Goal: Information Seeking & Learning: Compare options

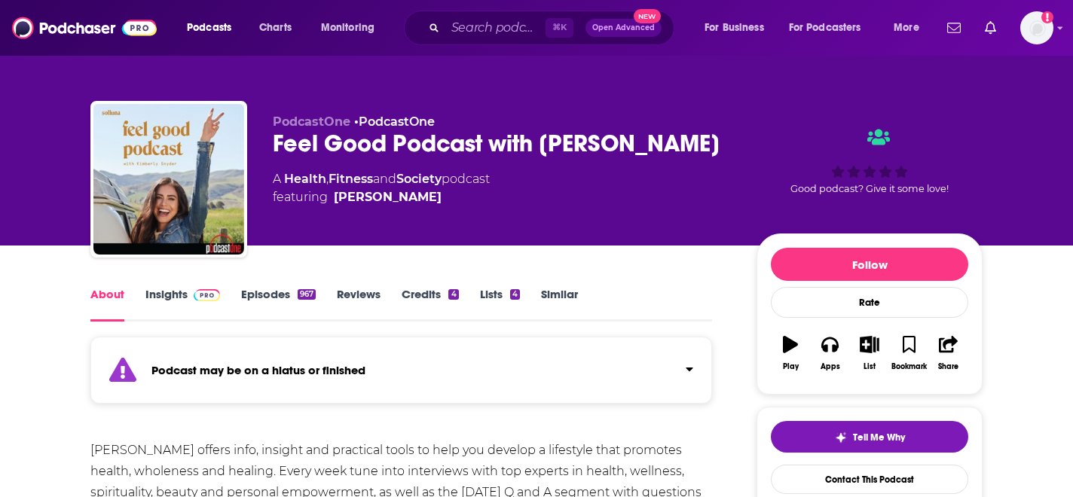
click at [161, 300] on link "Insights" at bounding box center [182, 304] width 75 height 35
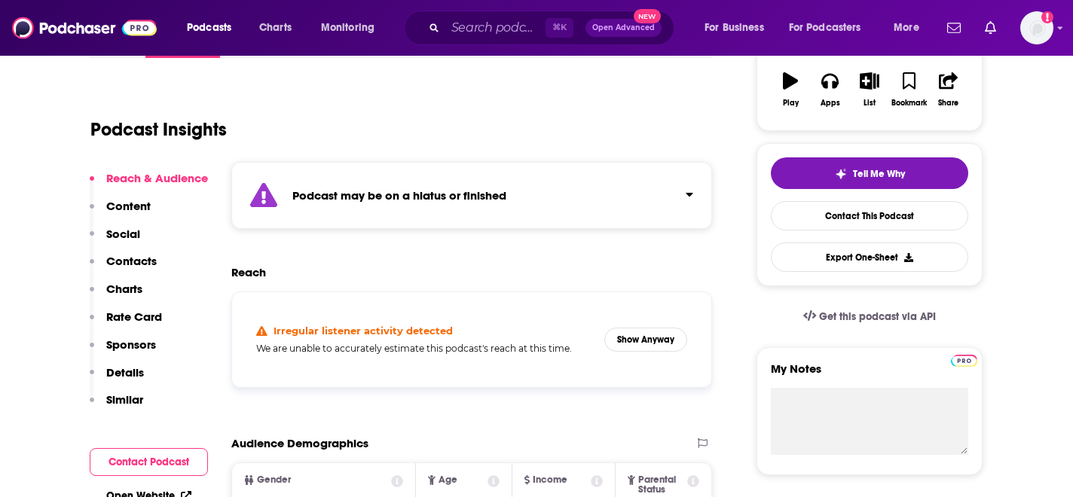
scroll to position [364, 0]
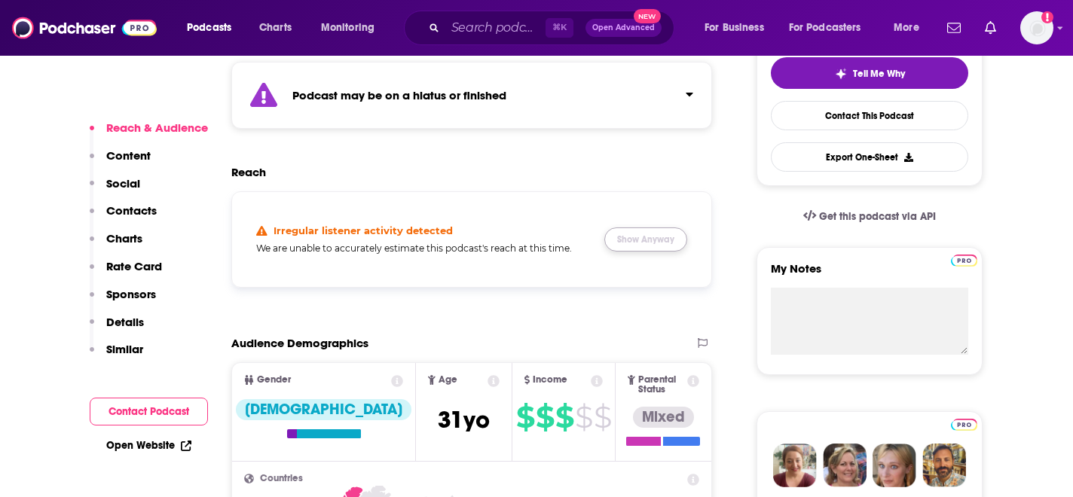
click at [636, 249] on button "Show Anyway" at bounding box center [645, 240] width 83 height 24
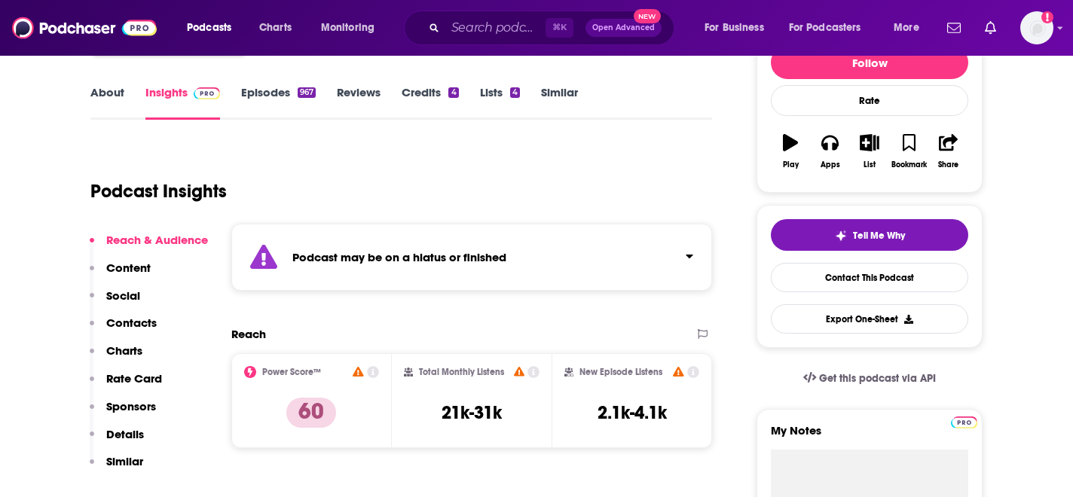
scroll to position [0, 0]
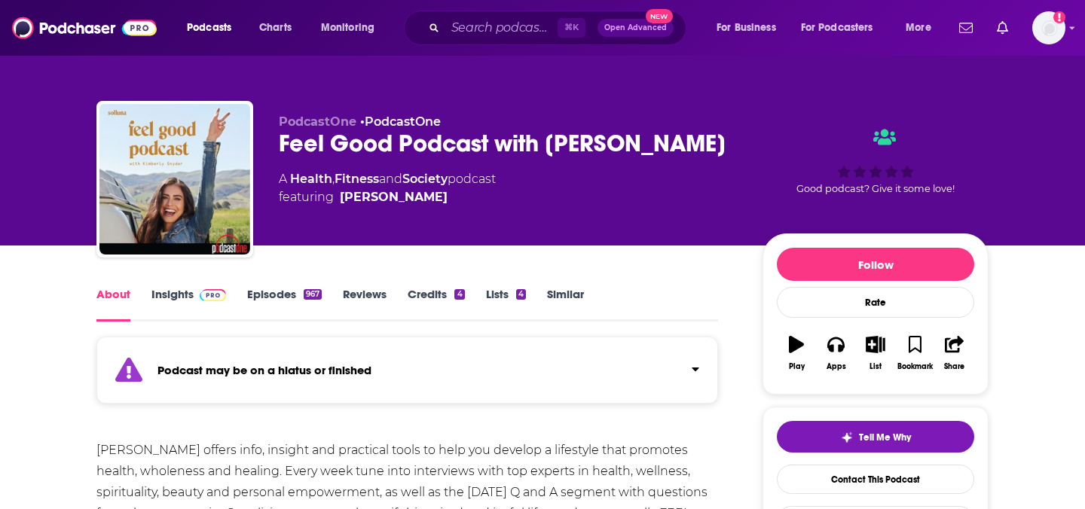
click at [161, 312] on link "Insights" at bounding box center [188, 304] width 75 height 35
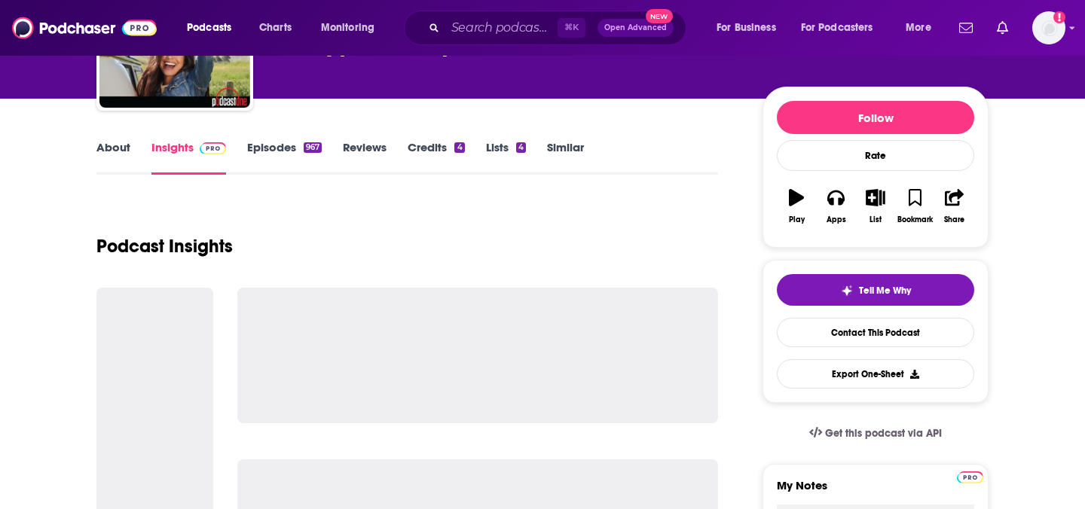
scroll to position [210, 0]
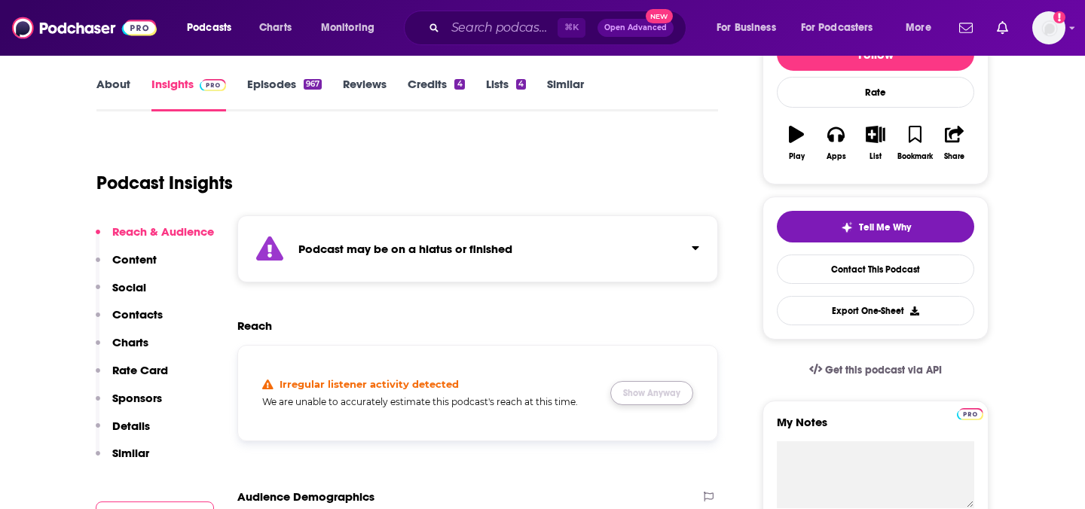
click at [649, 396] on button "Show Anyway" at bounding box center [651, 393] width 83 height 24
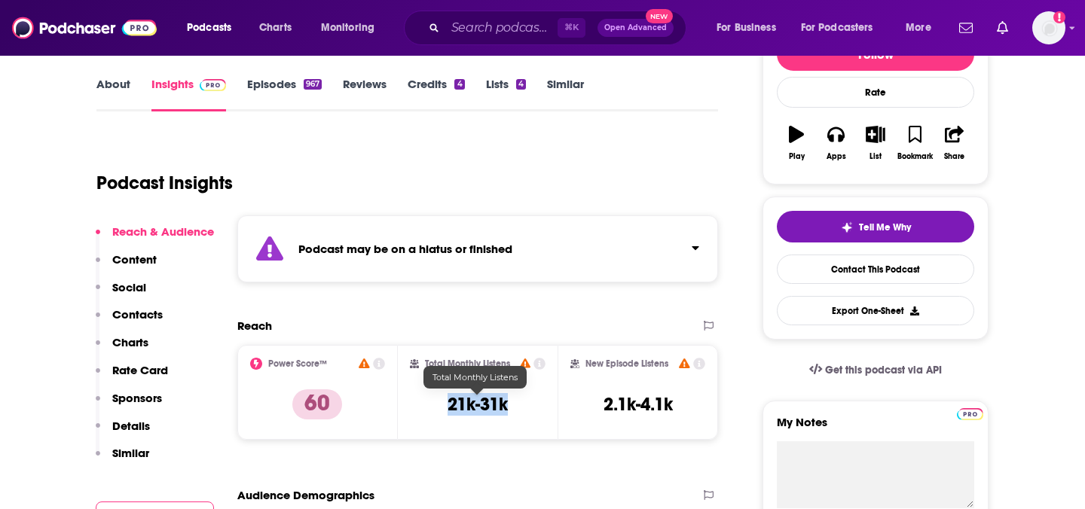
drag, startPoint x: 518, startPoint y: 406, endPoint x: 437, endPoint y: 403, distance: 80.7
click at [437, 404] on div "Total Monthly Listens 21k-31k" at bounding box center [478, 392] width 136 height 69
copy h3 "21k-31k"
click at [481, 43] on div "⌘ K Open Advanced New" at bounding box center [545, 28] width 282 height 35
click at [481, 39] on div "⌘ K Open Advanced New" at bounding box center [545, 28] width 282 height 35
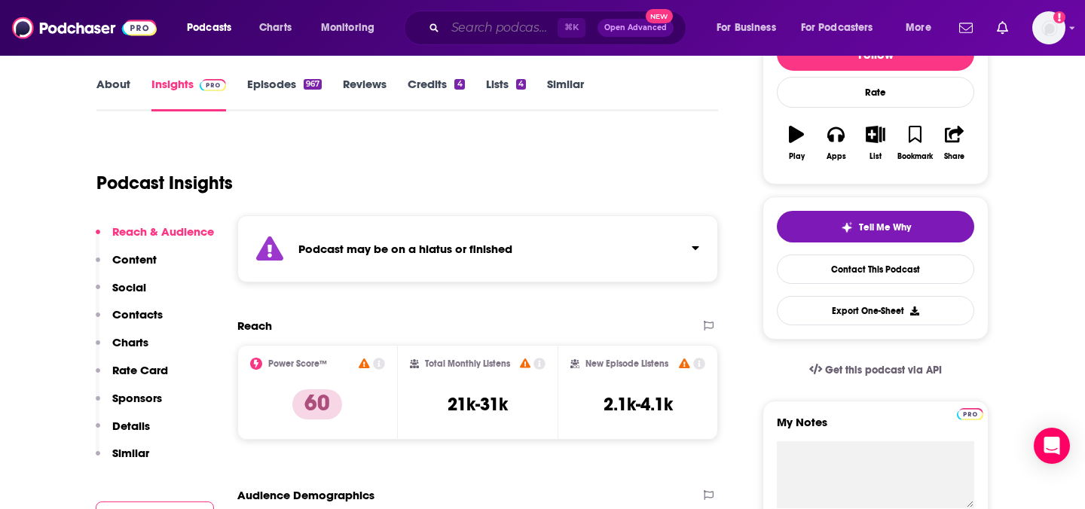
click at [481, 33] on input "Search podcasts, credits, & more..." at bounding box center [501, 28] width 112 height 24
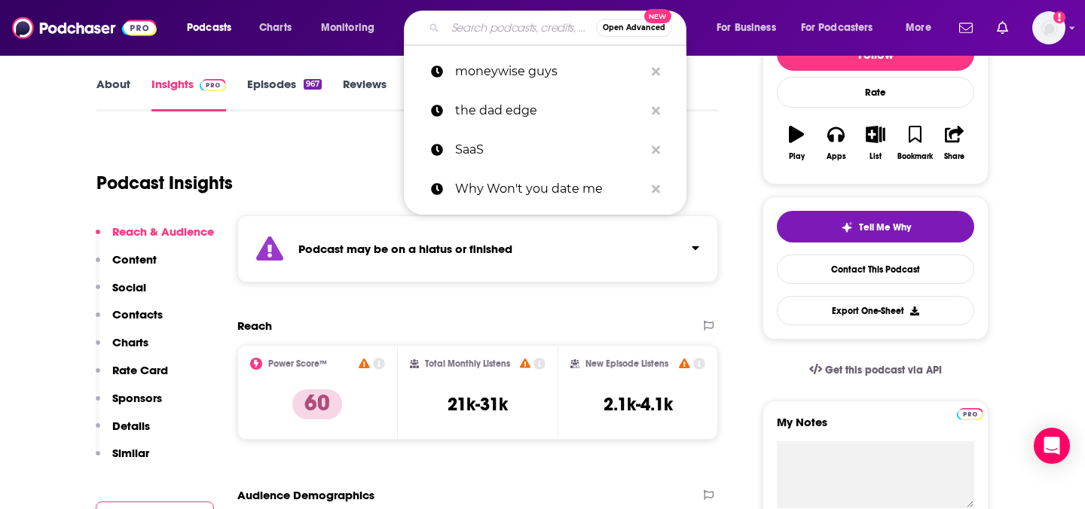
paste input "The Unmistakable Creative"
type input "The Unmistakable Creative"
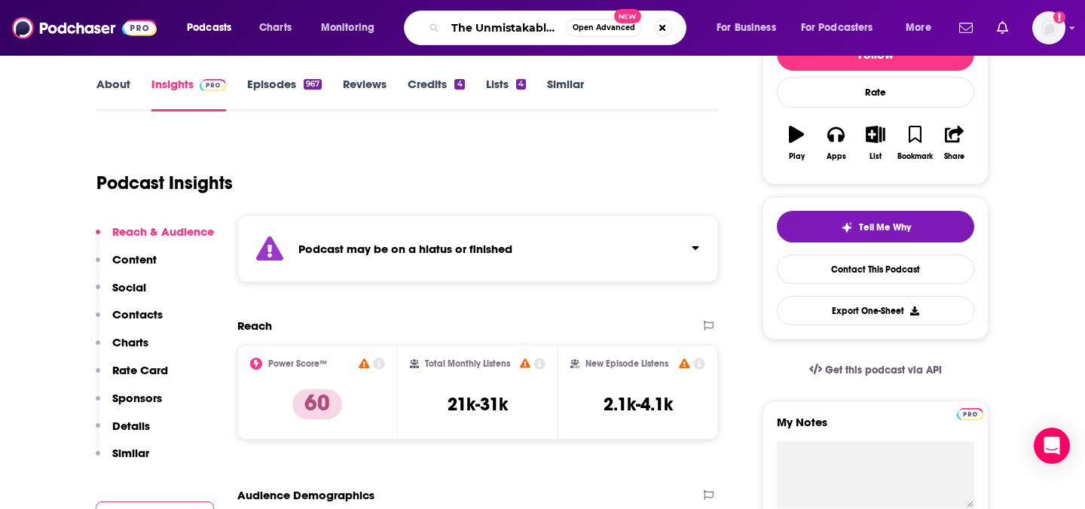
scroll to position [0, 42]
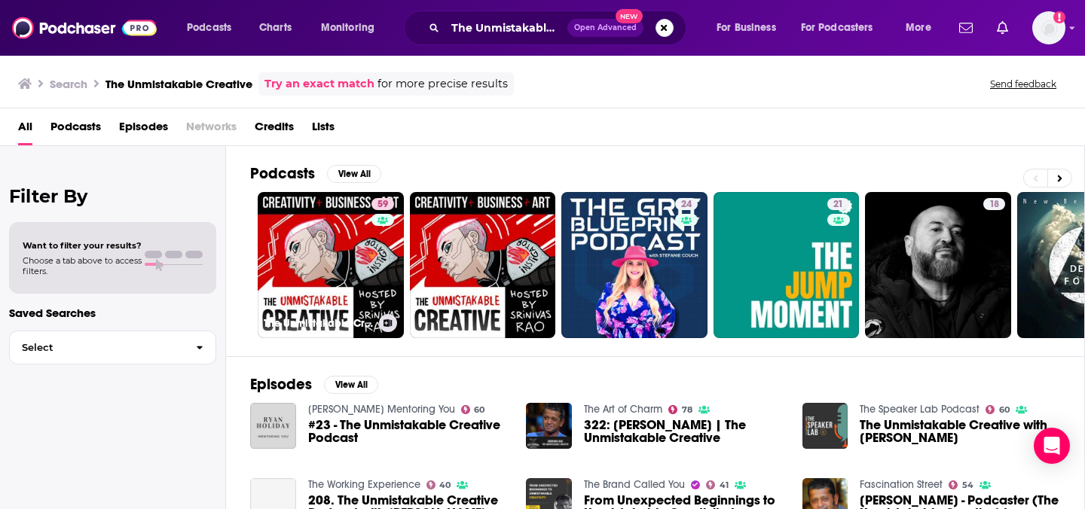
click at [344, 243] on link "59 The Unmistakable Creative Podcast" at bounding box center [331, 265] width 146 height 146
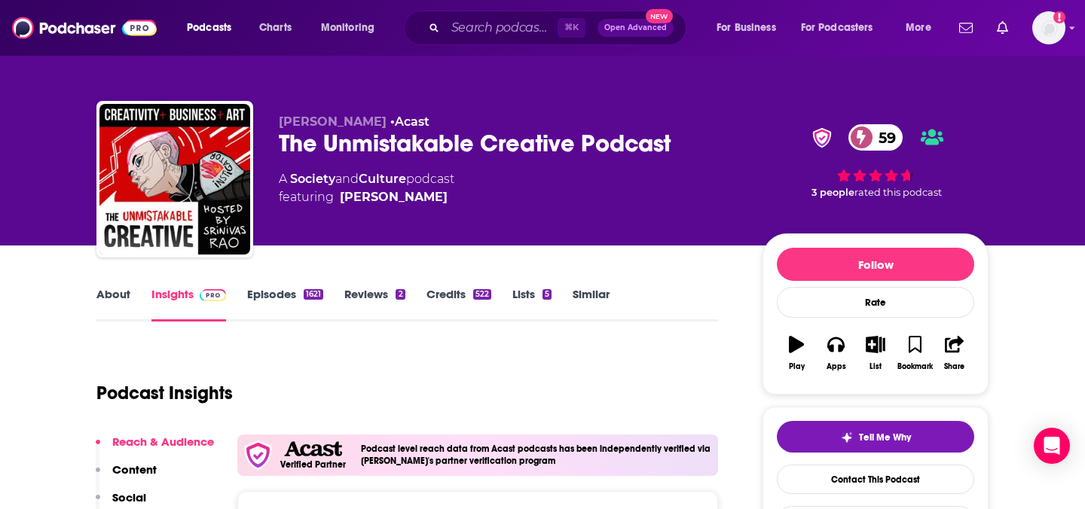
drag, startPoint x: 669, startPoint y: 142, endPoint x: 260, endPoint y: 160, distance: 409.4
click at [260, 160] on div "Srinivas Rao • Acast The Unmistakable Creative Podcast 59 A Society and Culture…" at bounding box center [542, 182] width 892 height 163
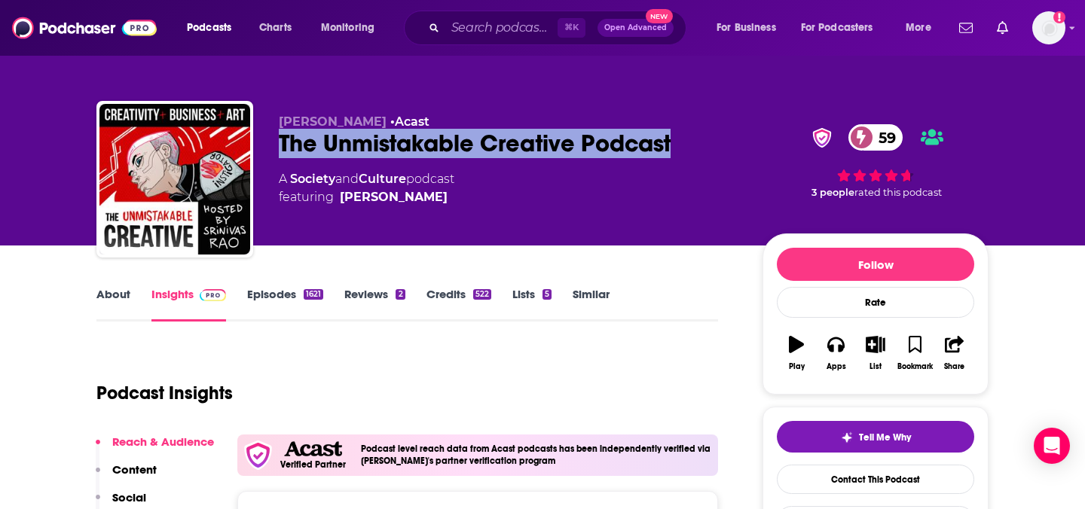
drag, startPoint x: 279, startPoint y: 142, endPoint x: 712, endPoint y: 131, distance: 432.5
click at [719, 131] on div "The Unmistakable Creative Podcast 59" at bounding box center [509, 143] width 460 height 29
copy h2 "The Unmistakable Creative Podcast"
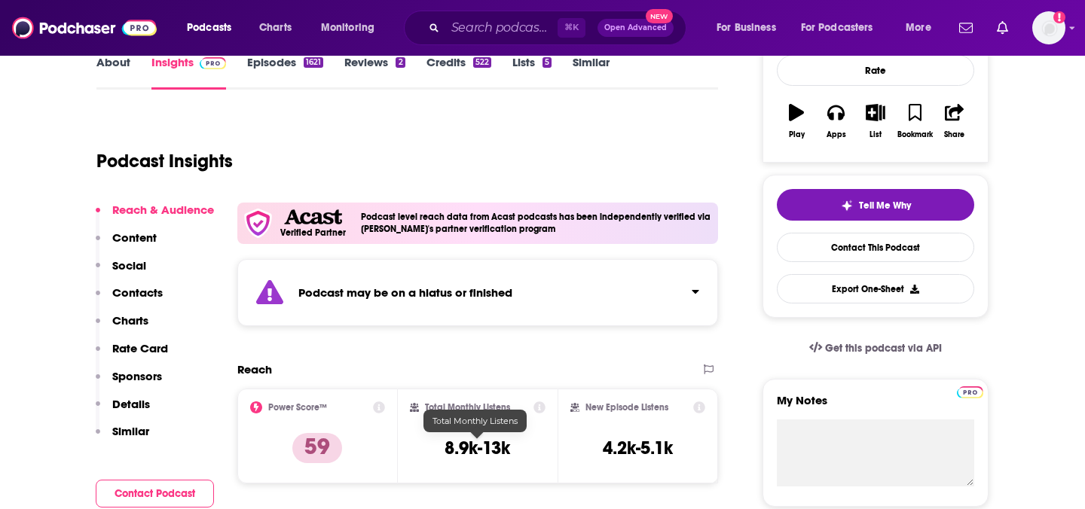
scroll to position [262, 0]
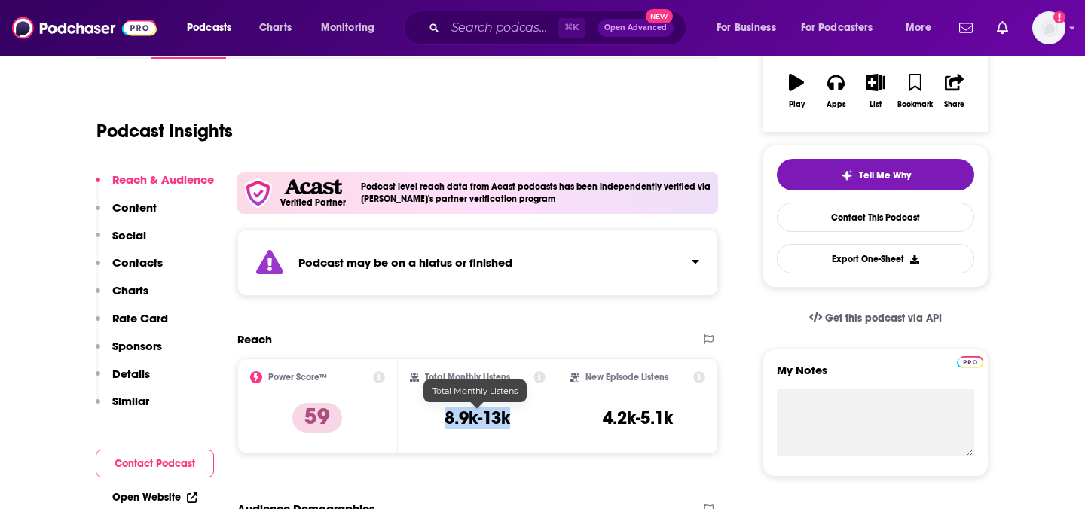
drag, startPoint x: 515, startPoint y: 417, endPoint x: 420, endPoint y: 416, distance: 94.9
click at [420, 416] on div "Total Monthly Listens 8.9k-13k" at bounding box center [478, 405] width 136 height 69
copy h3 "8.9k-13k"
click at [493, 32] on input "Search podcasts, credits, & more..." at bounding box center [501, 28] width 112 height 24
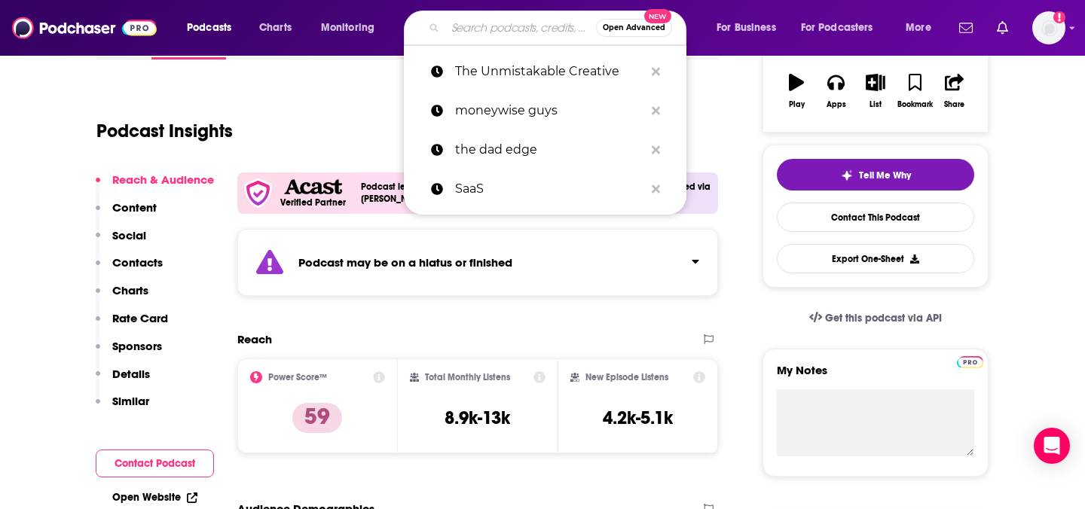
paste input "What Drives You with Kevin Miller"
type input "What Drives You with Kevin Miller"
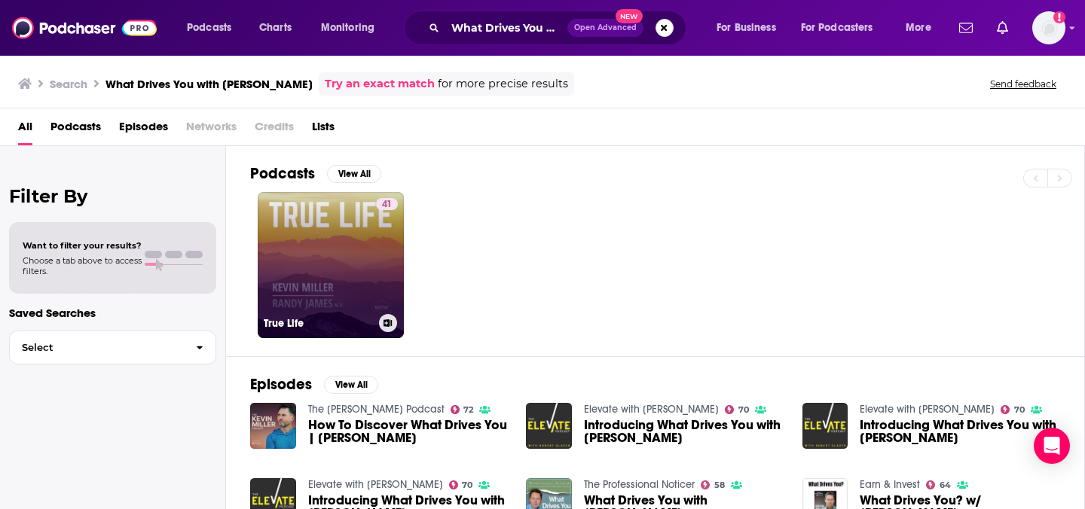
click at [366, 240] on link "41 True Life" at bounding box center [331, 265] width 146 height 146
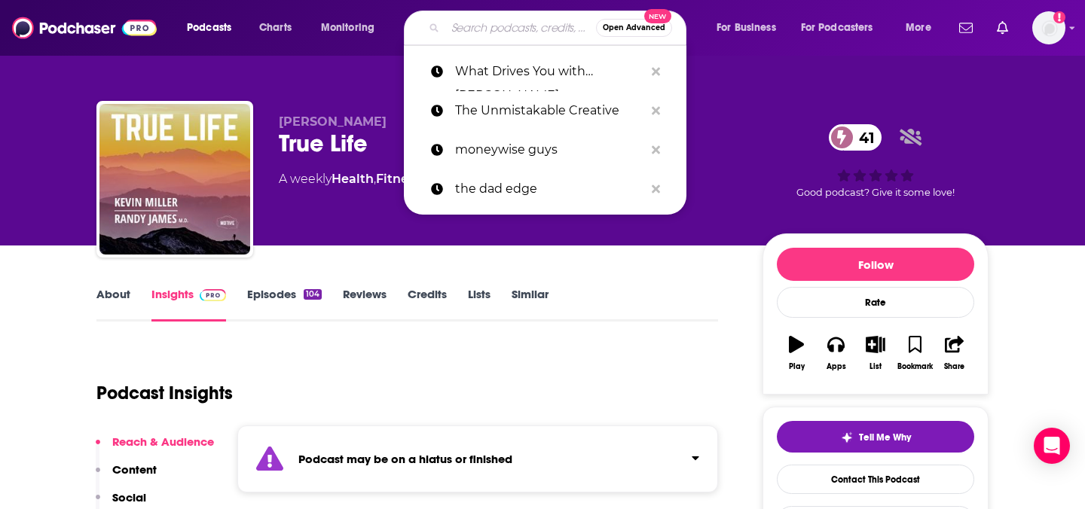
click at [511, 26] on input "Search podcasts, credits, & more..." at bounding box center [520, 28] width 151 height 24
type input "W"
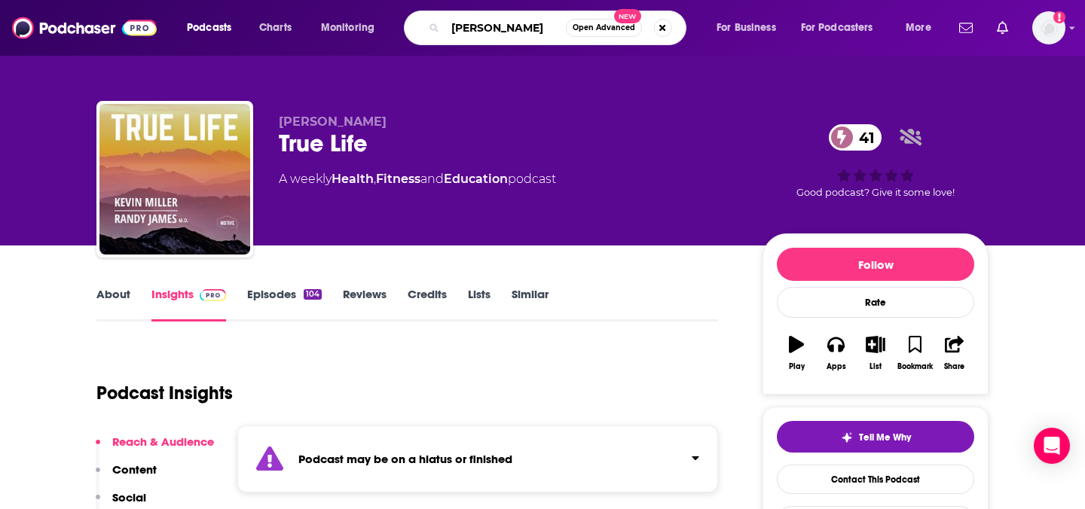
type input "Kevin Miller"
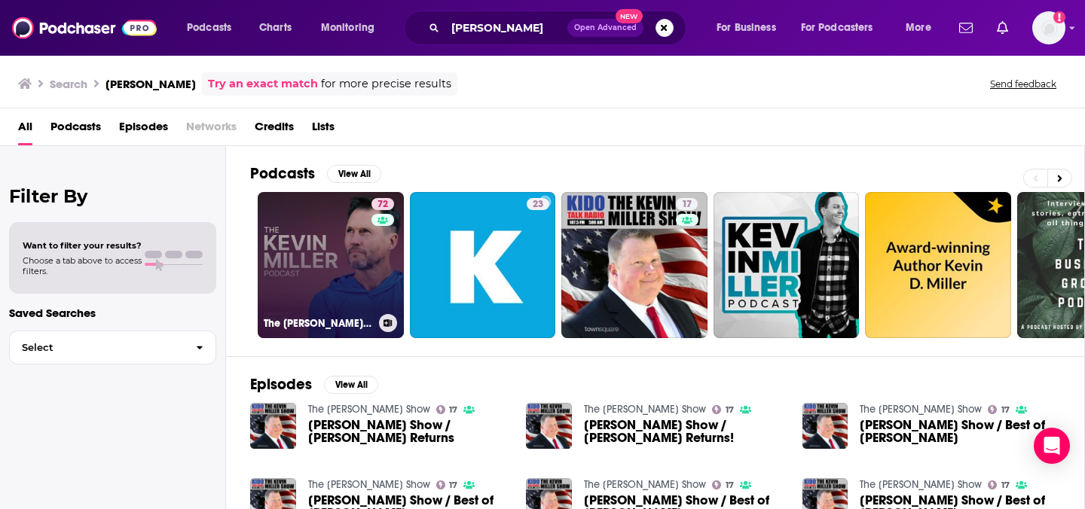
click at [346, 270] on link "72 The Kevin Miller Podcast" at bounding box center [331, 265] width 146 height 146
